Goal: Check status: Check status

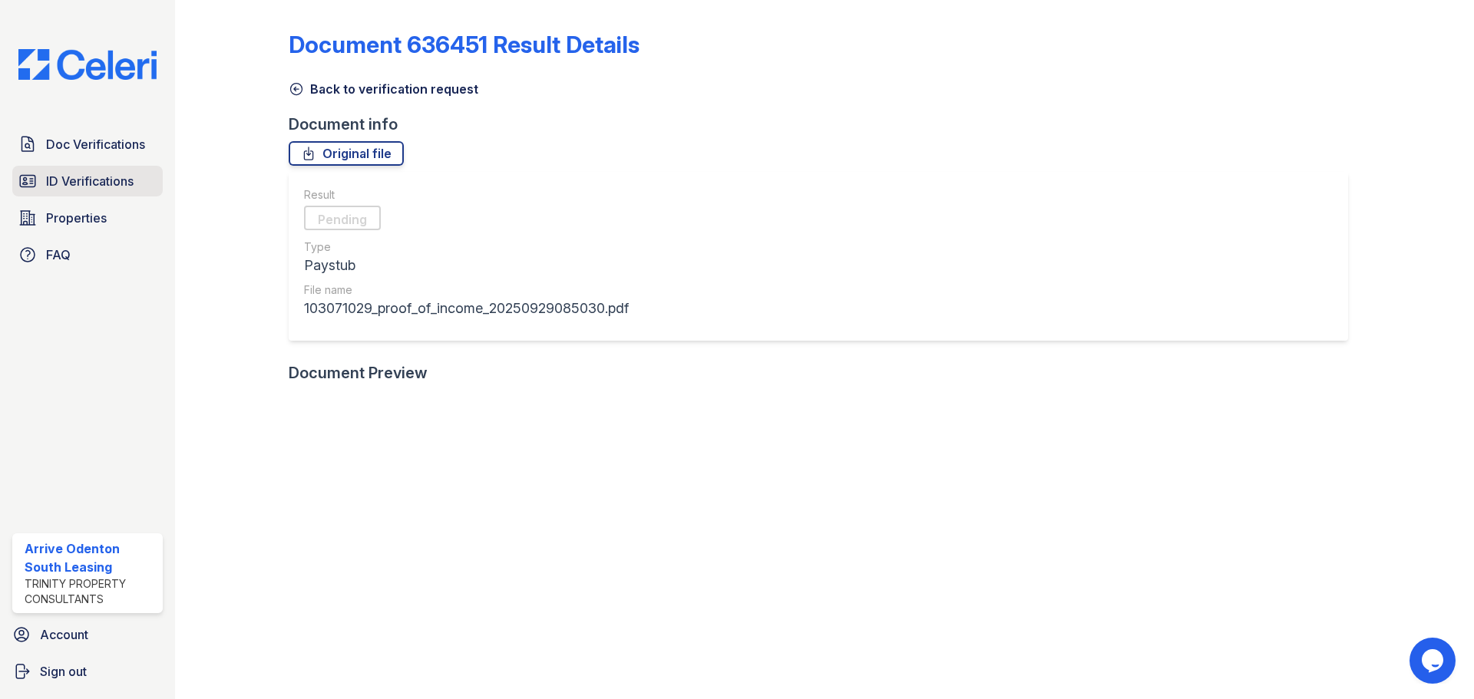
click at [111, 176] on span "ID Verifications" at bounding box center [90, 181] width 88 height 18
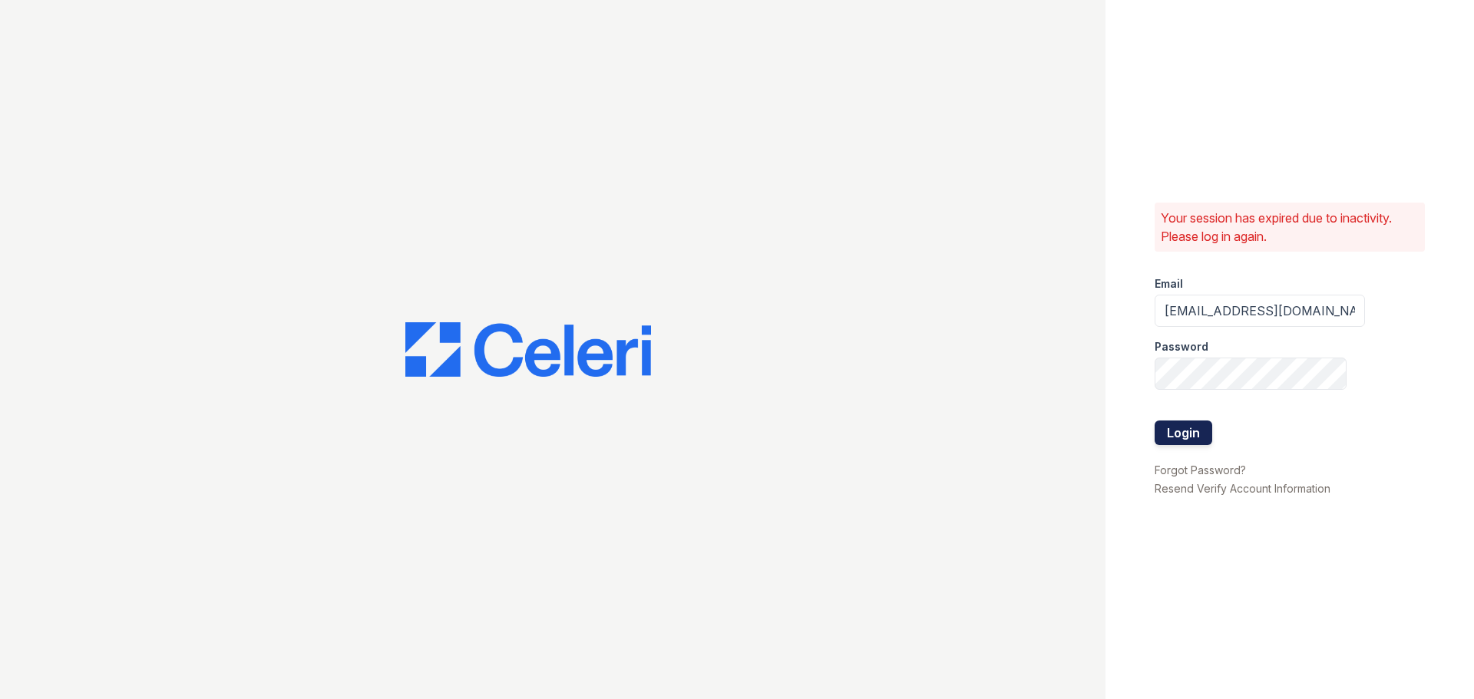
click at [1198, 426] on button "Login" at bounding box center [1184, 433] width 58 height 25
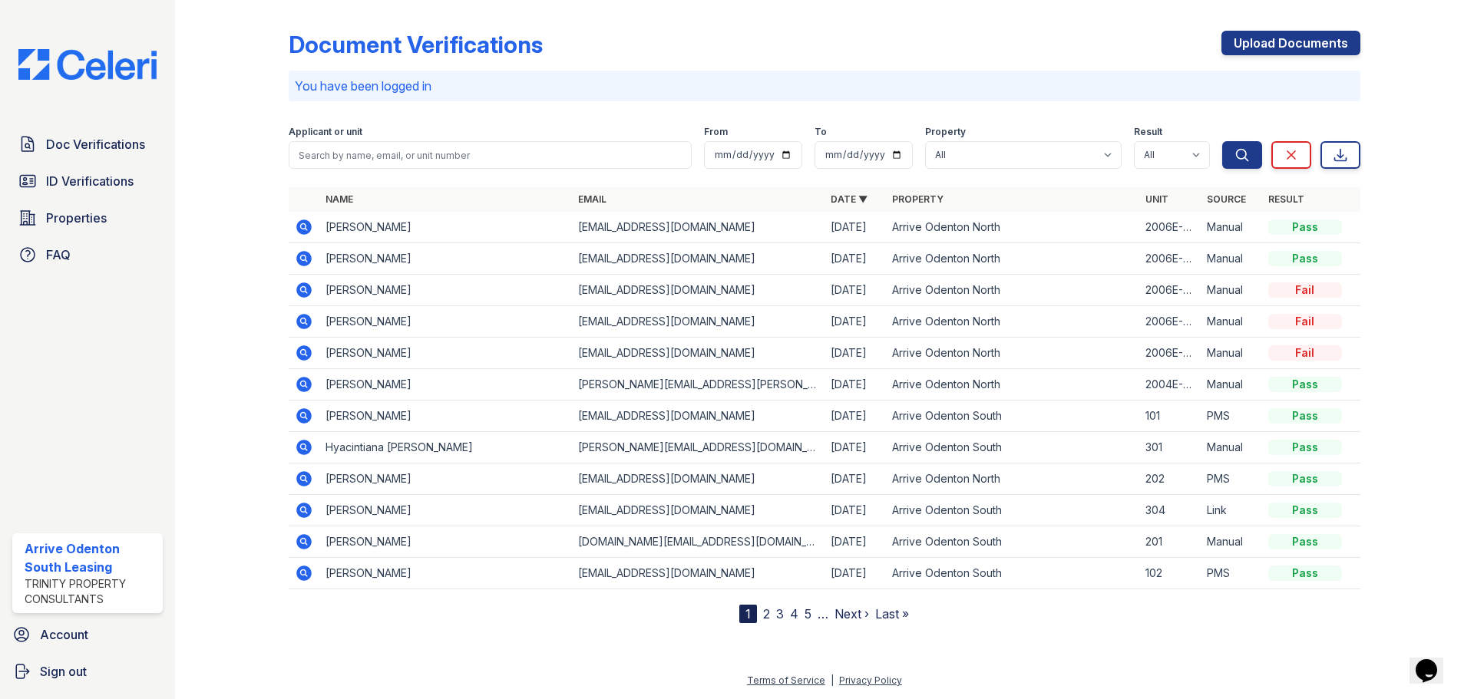
drag, startPoint x: 152, startPoint y: 161, endPoint x: 171, endPoint y: 155, distance: 20.2
drag, startPoint x: 171, startPoint y: 155, endPoint x: 623, endPoint y: 102, distance: 455.3
click at [623, 102] on div "Document Verifications Upload Documents You have been logged in Filter Applican…" at bounding box center [825, 314] width 1072 height 617
click at [306, 384] on icon at bounding box center [303, 384] width 15 height 15
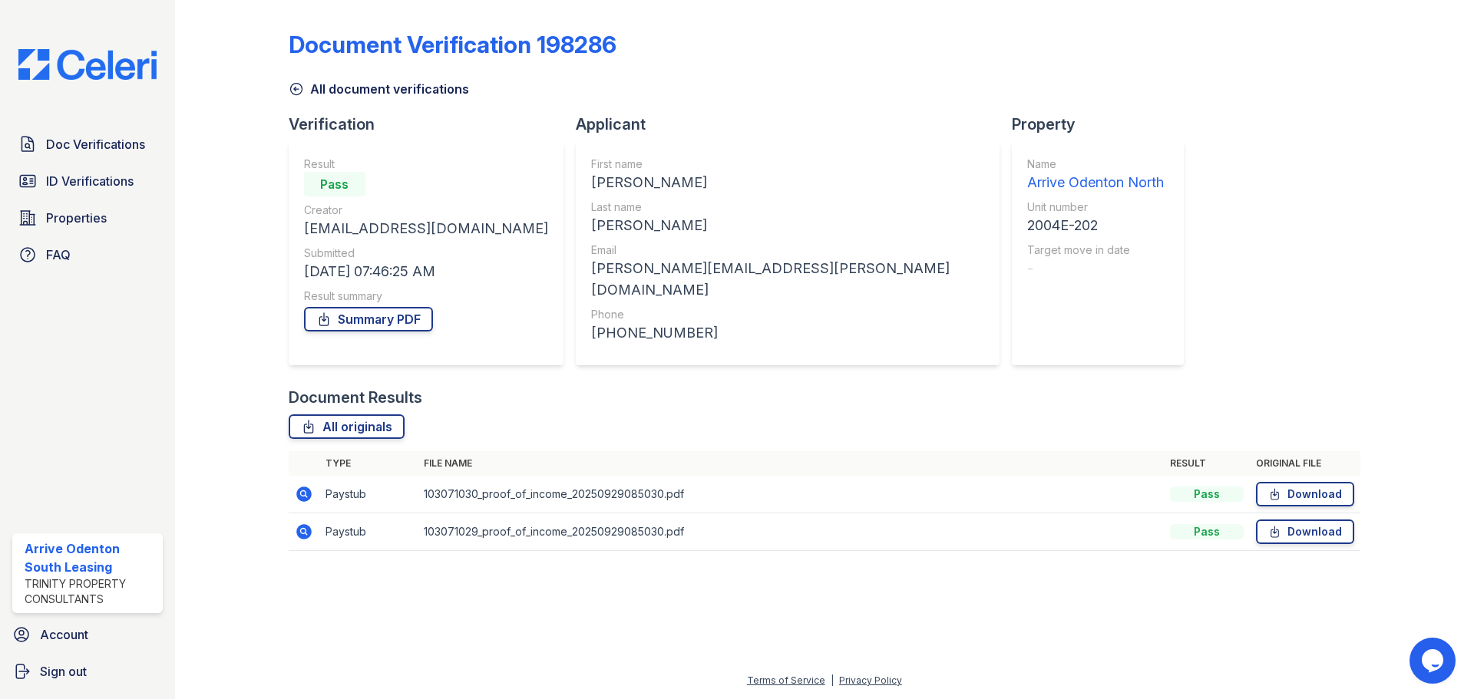
click at [306, 487] on icon at bounding box center [303, 494] width 15 height 15
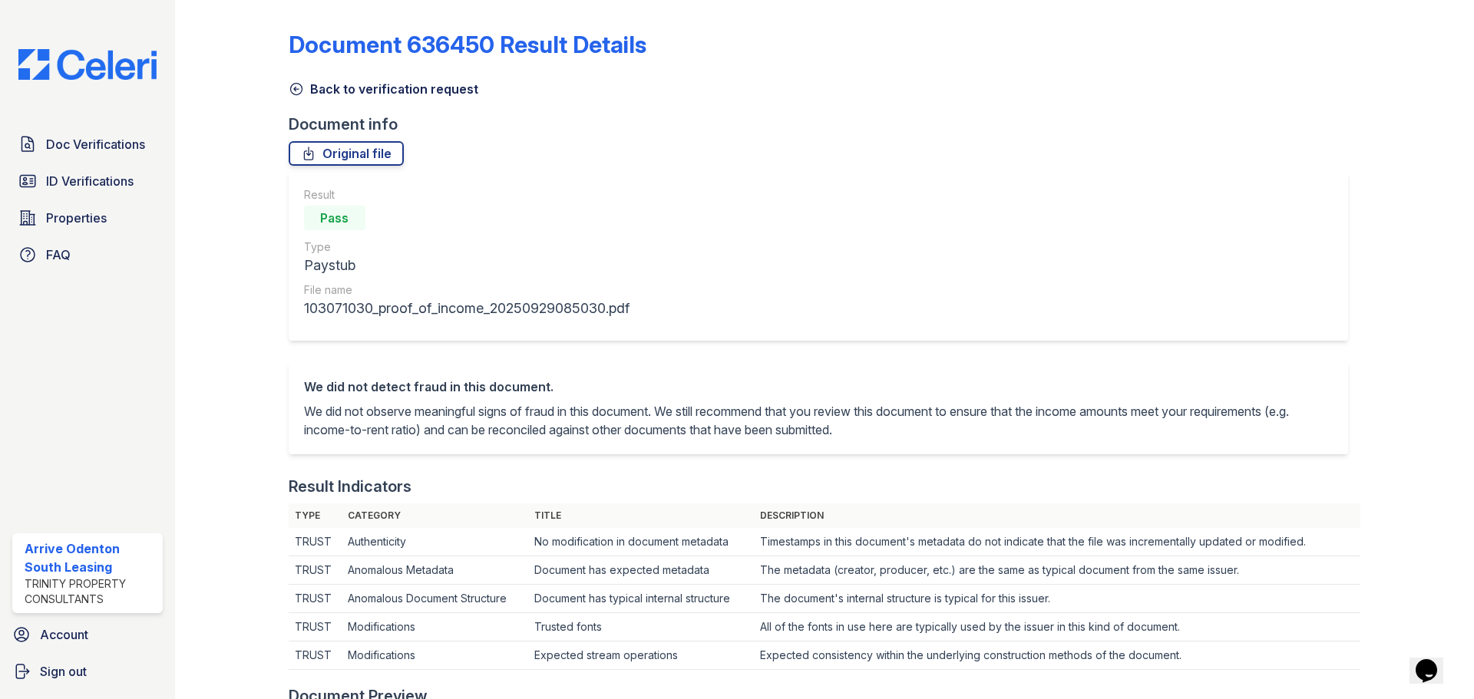
click at [298, 90] on icon at bounding box center [296, 88] width 15 height 15
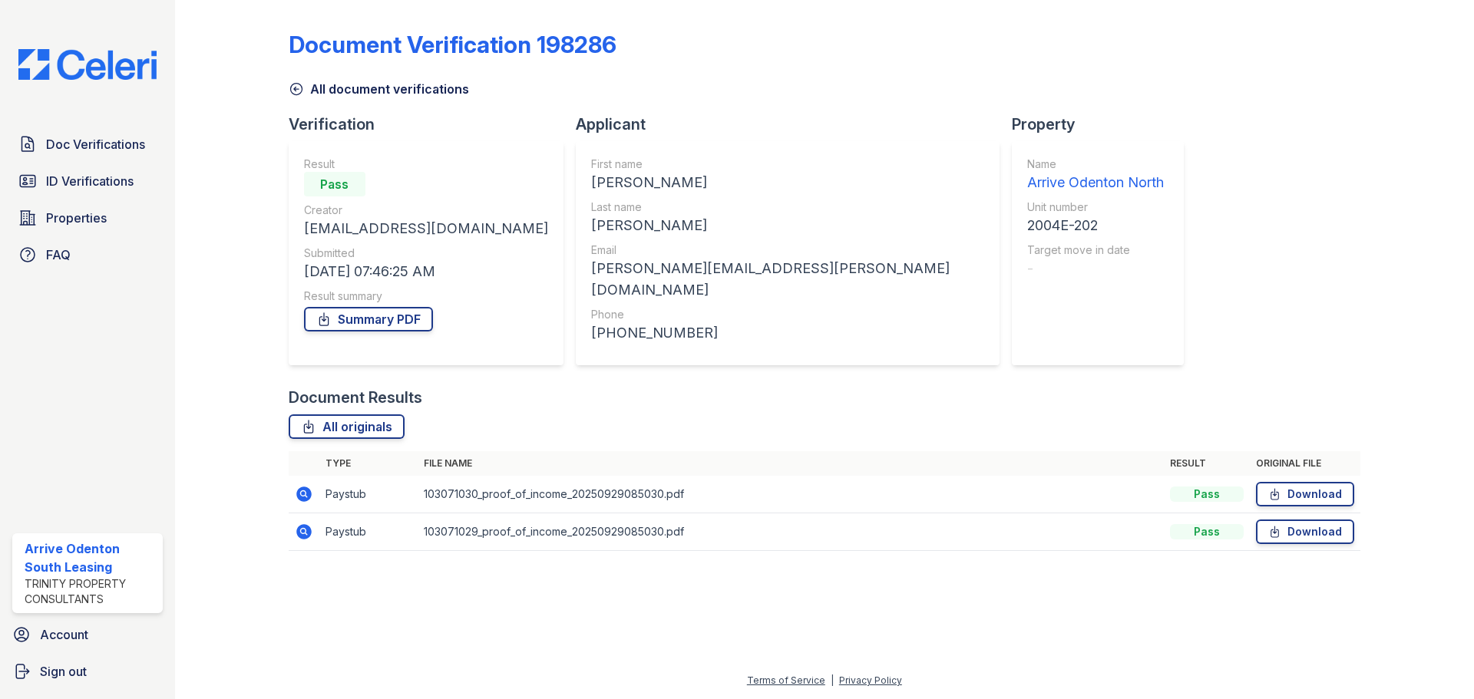
click at [301, 529] on icon at bounding box center [303, 531] width 15 height 15
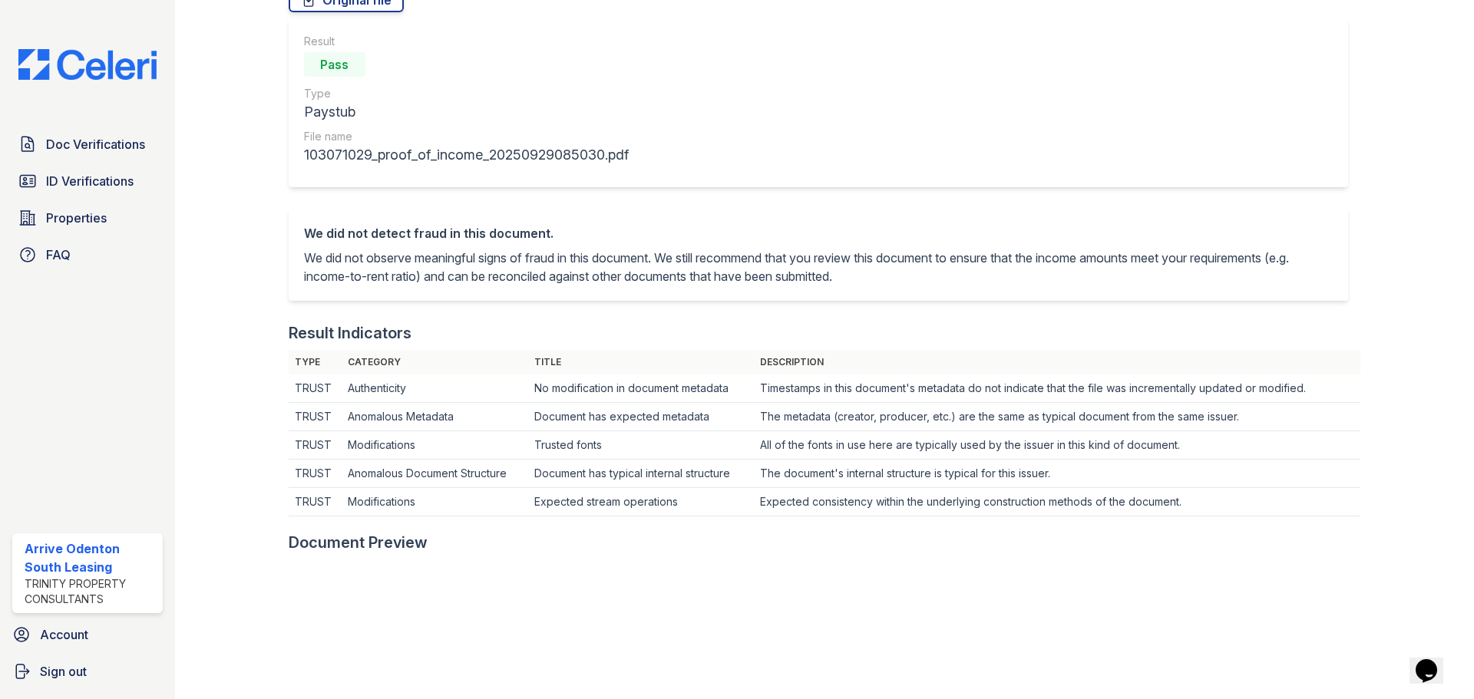
scroll to position [77, 0]
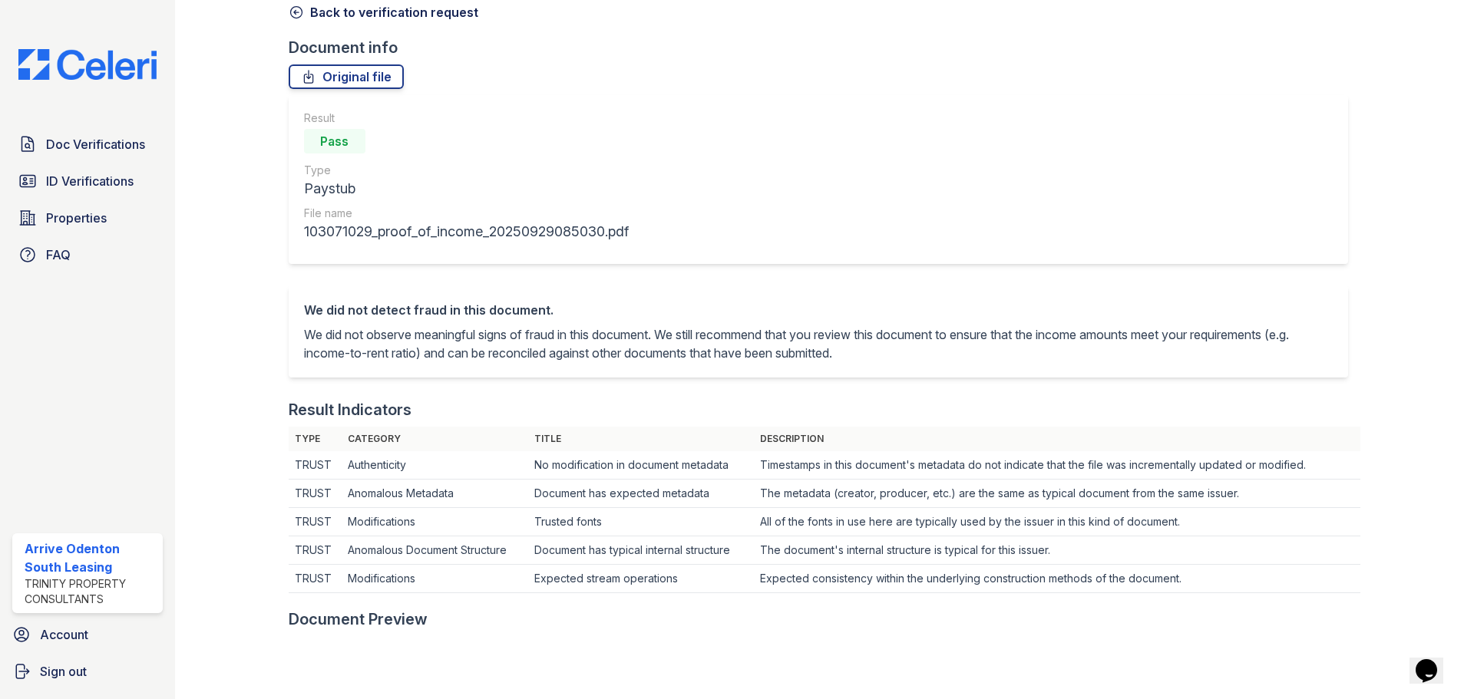
click at [299, 14] on icon at bounding box center [296, 12] width 15 height 15
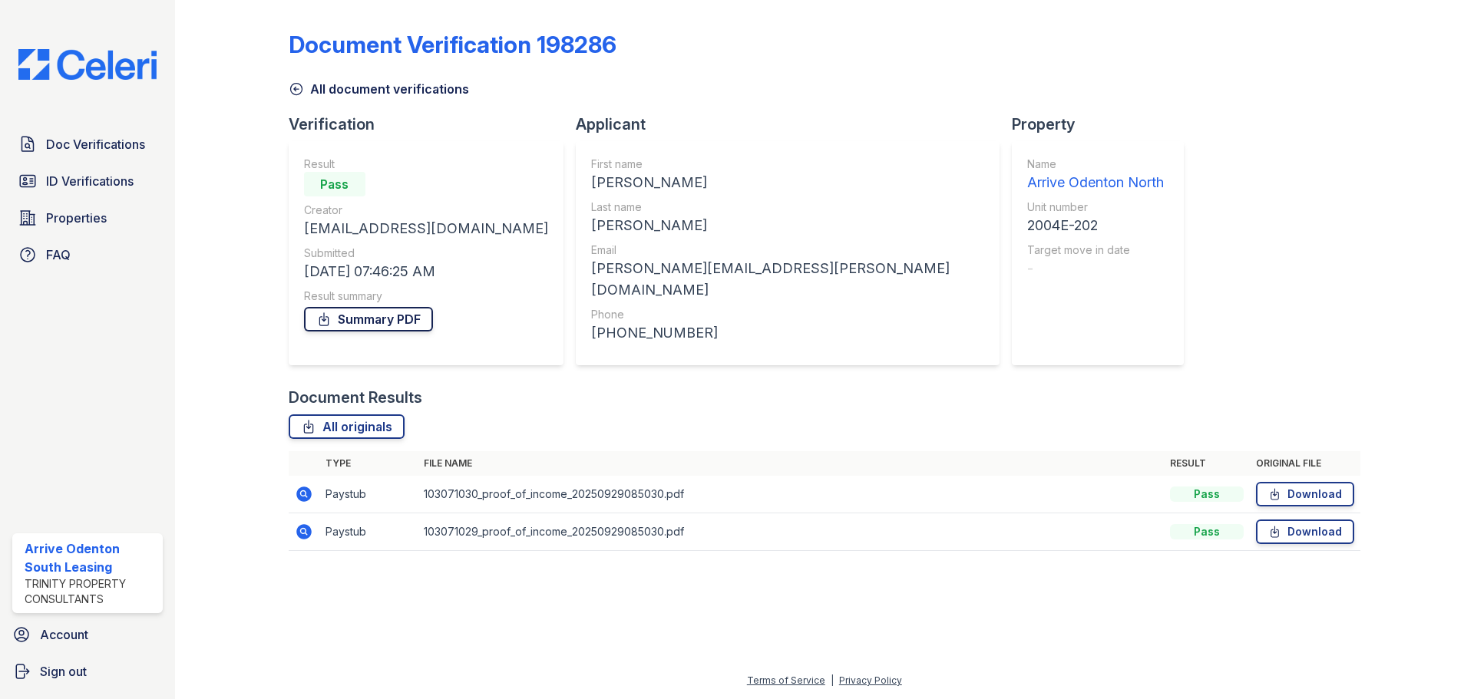
click at [382, 320] on link "Summary PDF" at bounding box center [368, 319] width 129 height 25
click at [80, 174] on span "ID Verifications" at bounding box center [90, 181] width 88 height 18
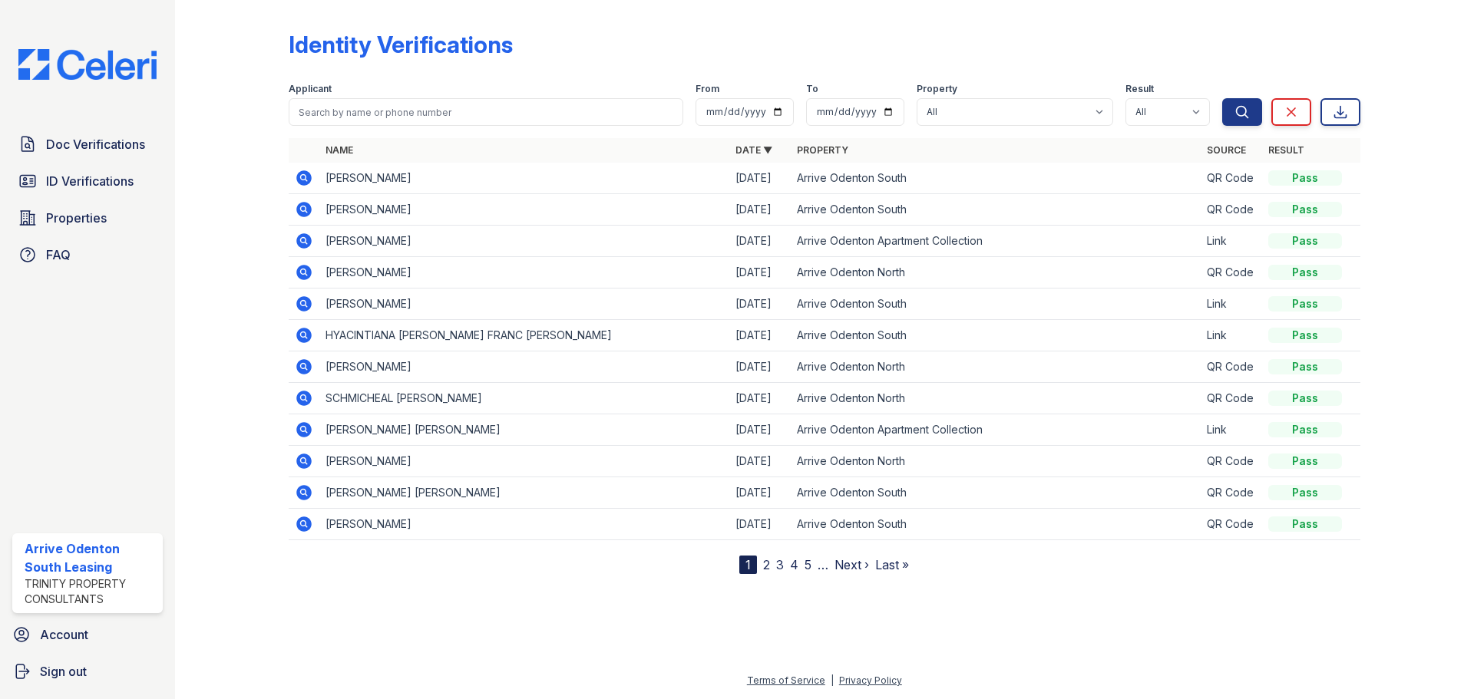
click at [766, 566] on link "2" at bounding box center [766, 564] width 7 height 15
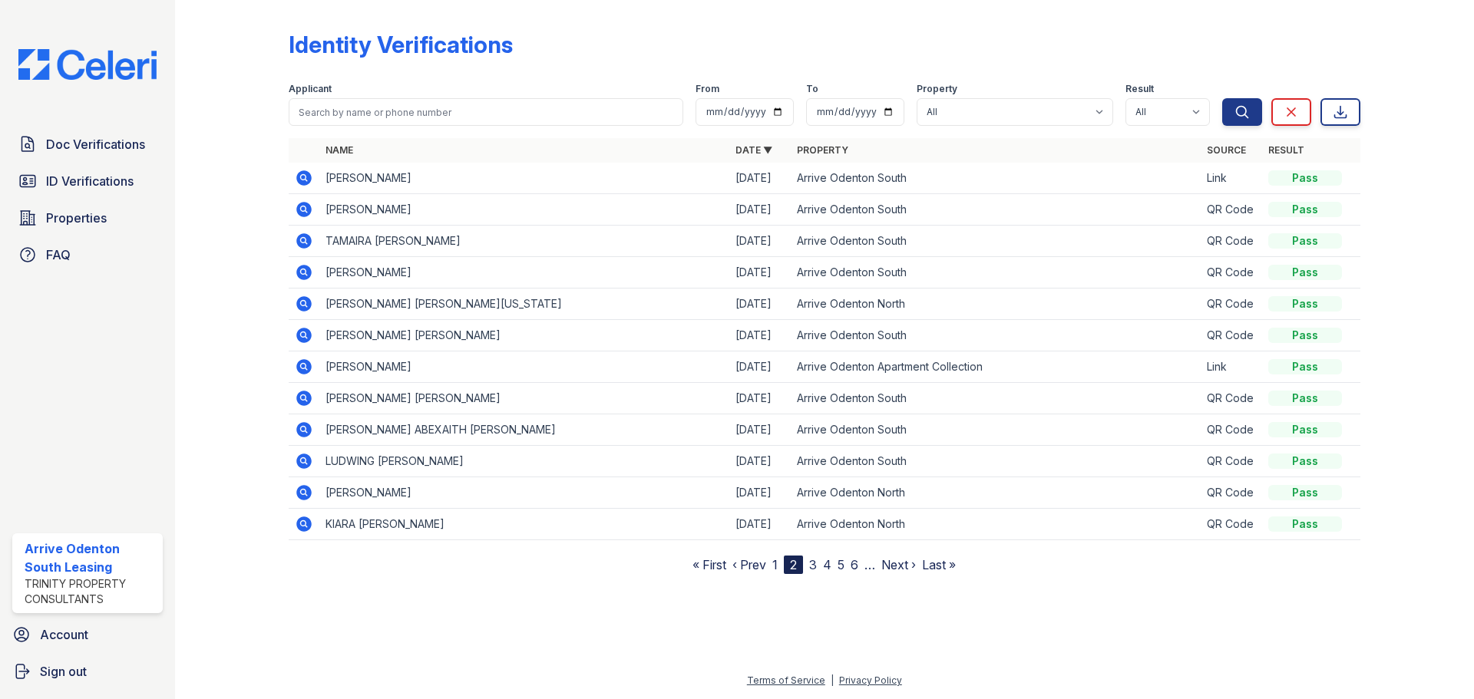
drag, startPoint x: 809, startPoint y: 563, endPoint x: 802, endPoint y: 587, distance: 24.8
click at [802, 587] on div "Identity Verifications Filter Applicant From To Property All Arrive Odenton Apa…" at bounding box center [825, 299] width 1250 height 599
click at [302, 240] on icon at bounding box center [303, 240] width 4 height 4
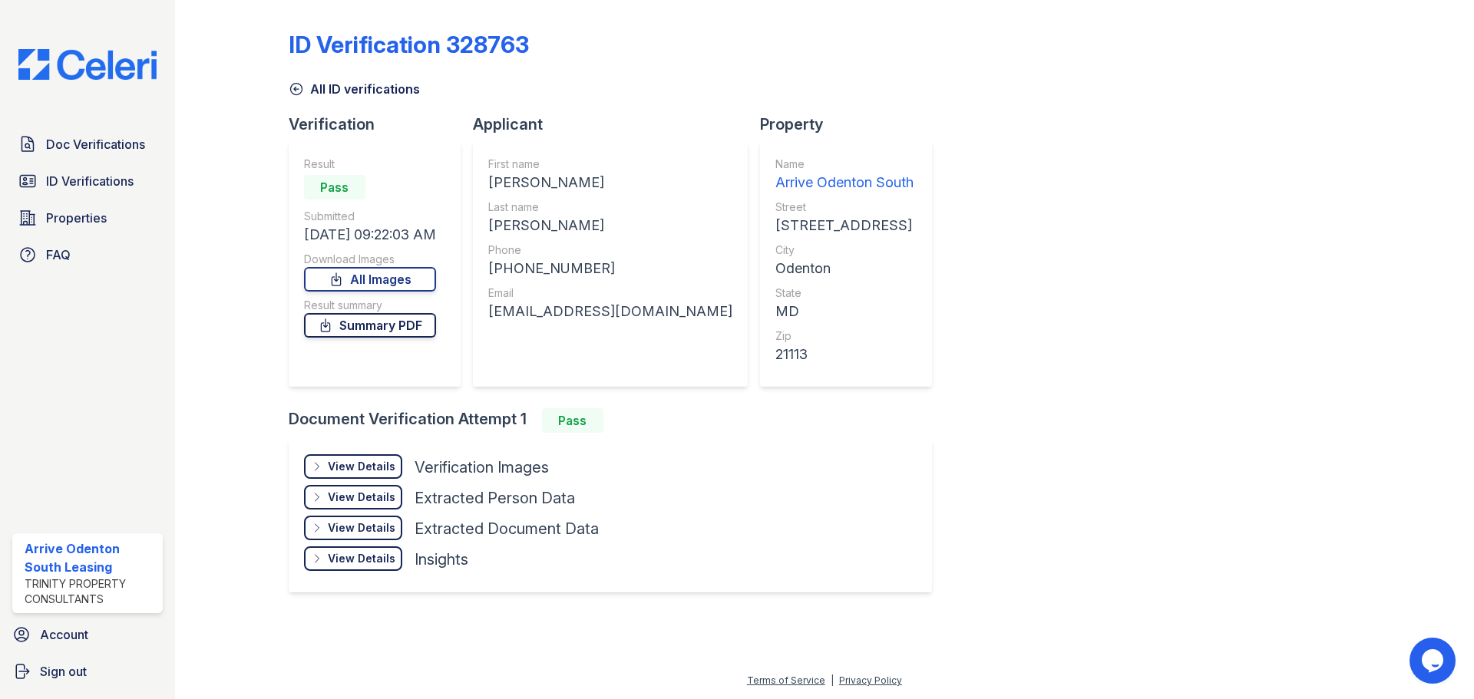
click at [380, 327] on link "Summary PDF" at bounding box center [370, 325] width 132 height 25
click at [84, 135] on span "Doc Verifications" at bounding box center [95, 144] width 99 height 18
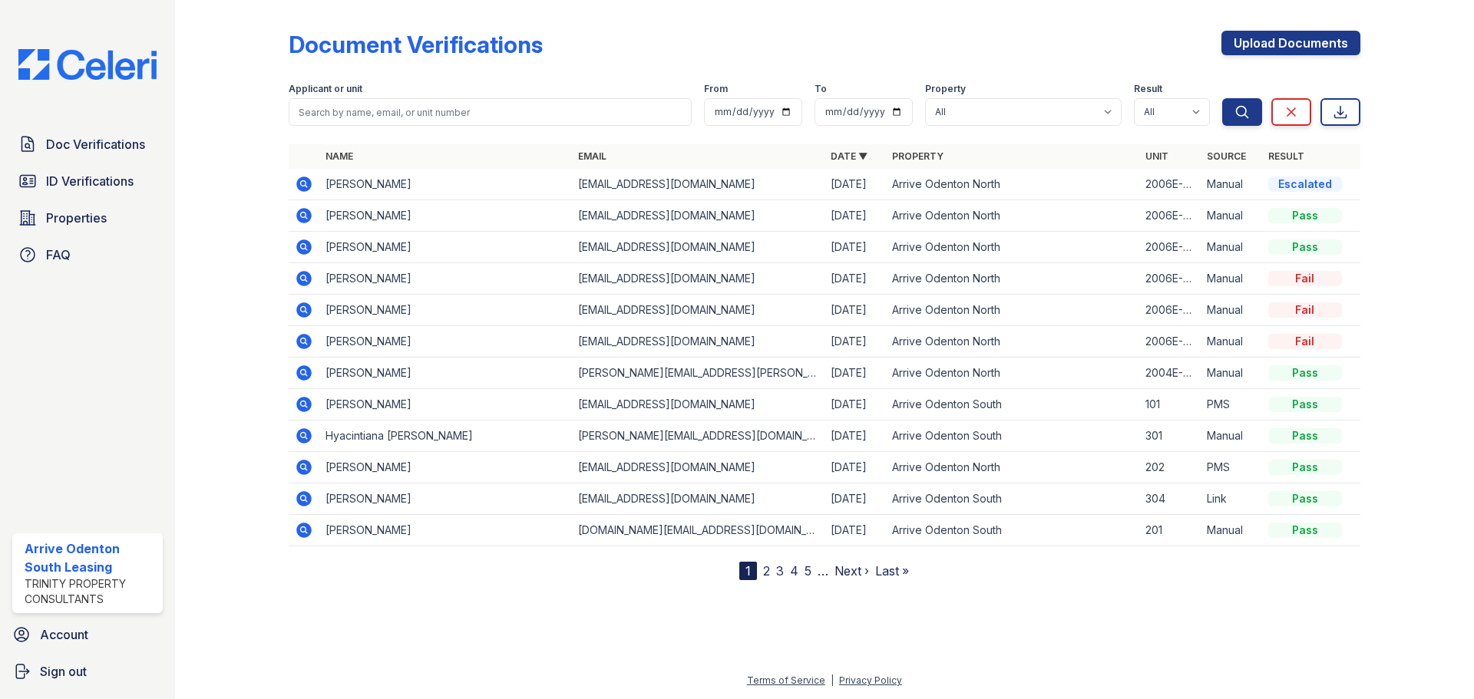
click at [304, 406] on icon at bounding box center [304, 404] width 18 height 18
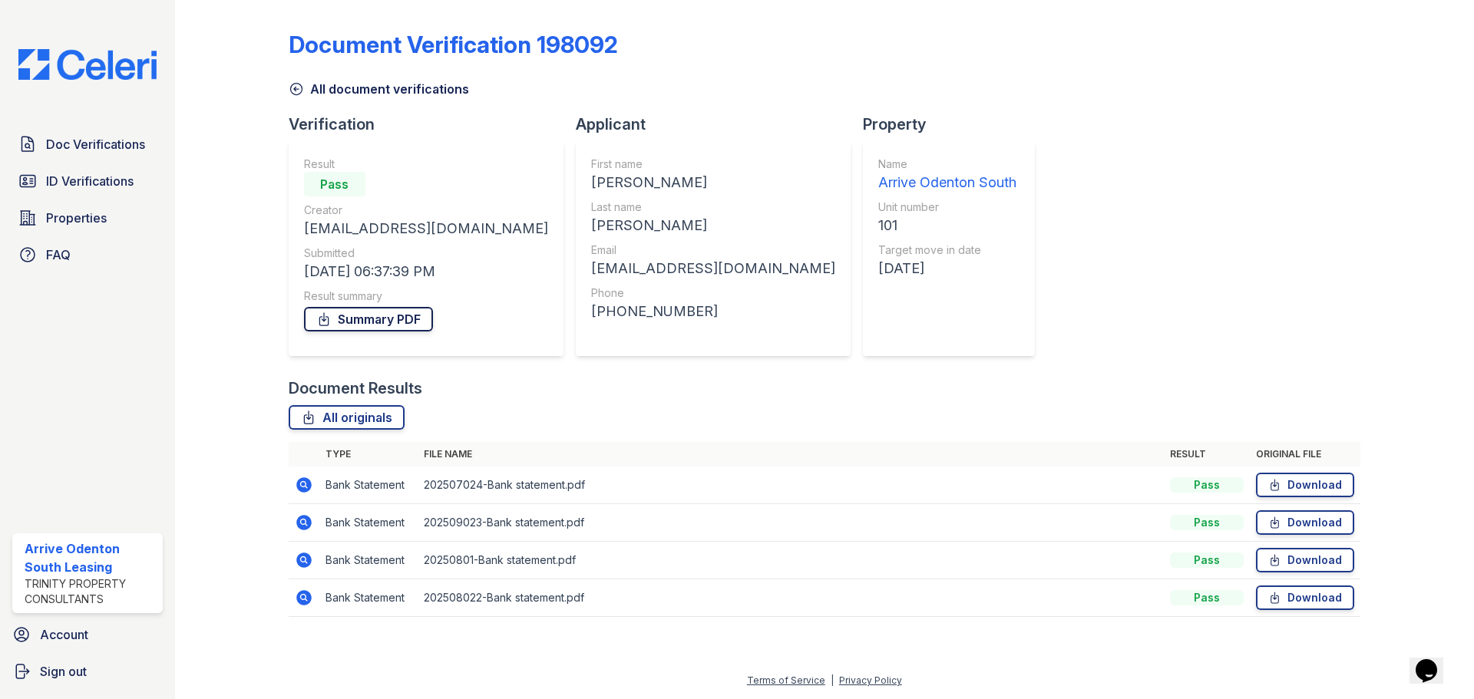
click at [403, 325] on link "Summary PDF" at bounding box center [368, 319] width 129 height 25
